Goal: Task Accomplishment & Management: Complete application form

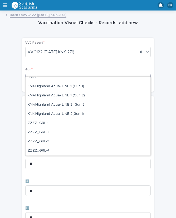
scroll to position [160, 0]
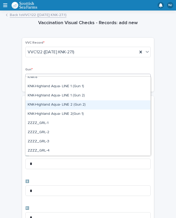
click at [88, 105] on div "KNK-Highland Aqua- LINE 2 (Gun 2)" at bounding box center [87, 104] width 125 height 9
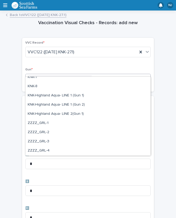
scroll to position [151, 0]
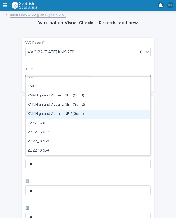
click at [78, 114] on div "KNK-Highland Aqua- LINE 2(Gun 1)" at bounding box center [87, 114] width 125 height 9
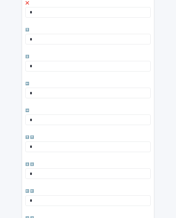
scroll to position [133, 0]
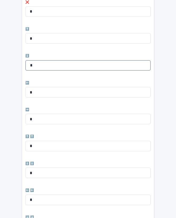
click at [46, 60] on input "*" at bounding box center [87, 65] width 125 height 11
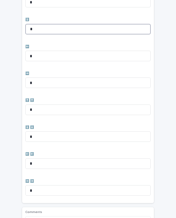
scroll to position [171, 0]
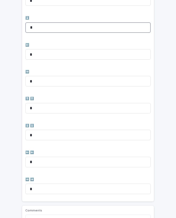
type input "*"
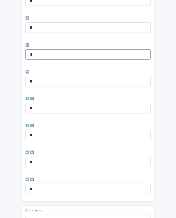
click at [46, 49] on input "*" at bounding box center [87, 54] width 125 height 11
type input "*"
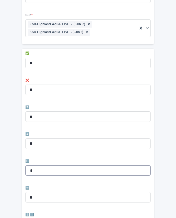
scroll to position [54, 0]
type input "*"
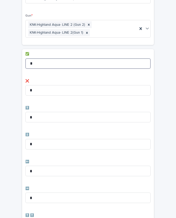
click at [46, 58] on input "*" at bounding box center [87, 63] width 125 height 11
click at [54, 58] on input "*" at bounding box center [87, 63] width 125 height 11
click at [56, 58] on input "*" at bounding box center [87, 63] width 125 height 11
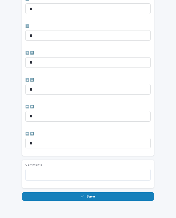
scroll to position [216, 0]
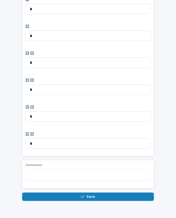
type input "**"
click at [95, 193] on button "Save" at bounding box center [87, 197] width 131 height 8
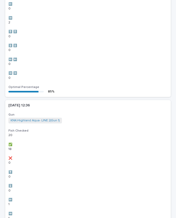
scroll to position [0, 0]
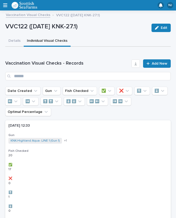
click at [156, 62] on span "Add New" at bounding box center [159, 64] width 16 height 4
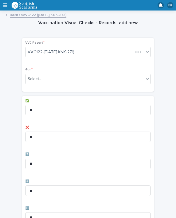
click at [154, 58] on div "Vaccination Visual Checks - Records: add new Loading... Saving… Loading... Savi…" at bounding box center [87, 212] width 165 height 396
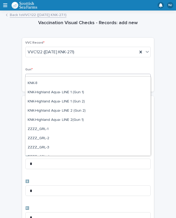
scroll to position [155, 0]
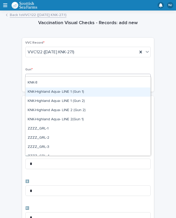
click at [70, 91] on div "KNK-Highland Aqua- LINE 1 (Gun 1)" at bounding box center [87, 92] width 125 height 9
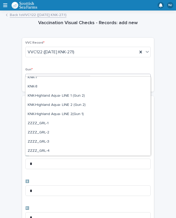
scroll to position [151, 0]
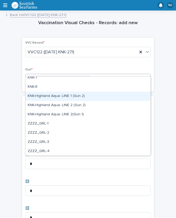
click at [78, 95] on div "KNK-Highland Aqua- LINE 1 (Gun 2)" at bounding box center [87, 96] width 125 height 9
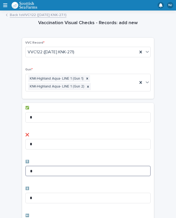
click at [68, 166] on input "*" at bounding box center [87, 171] width 125 height 11
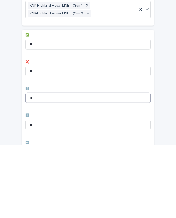
scroll to position [0, 0]
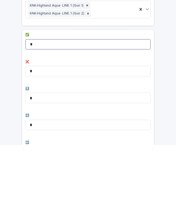
click at [44, 112] on input "*" at bounding box center [87, 117] width 125 height 11
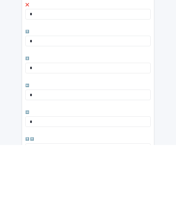
scroll to position [58, 0]
type input "**"
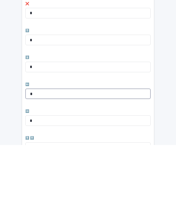
click at [49, 162] on input "*" at bounding box center [87, 167] width 125 height 11
click at [55, 162] on input "*" at bounding box center [87, 167] width 125 height 11
click at [41, 162] on input "*" at bounding box center [87, 167] width 125 height 11
type input "*"
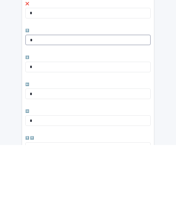
click at [43, 108] on input "*" at bounding box center [87, 113] width 125 height 11
click at [49, 108] on input "*" at bounding box center [87, 113] width 125 height 11
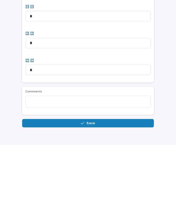
scroll to position [216, 0]
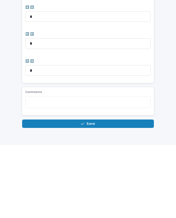
type input "*"
click at [81, 193] on button "Save" at bounding box center [87, 197] width 131 height 8
